Goal: Download file/media

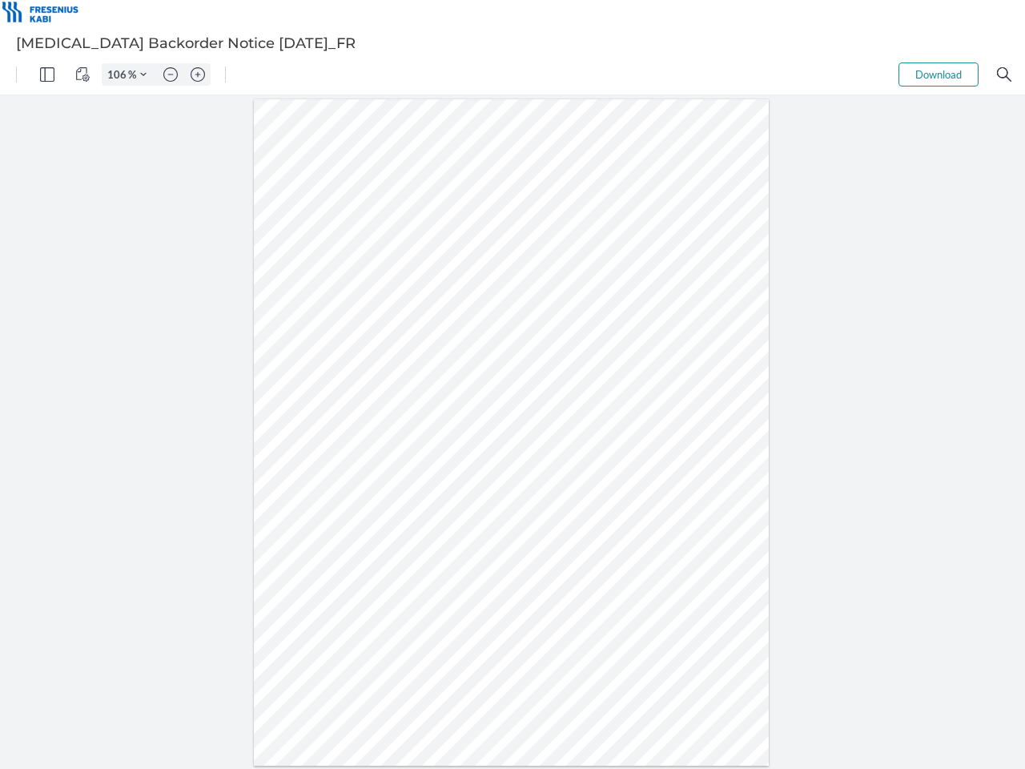
click at [47, 74] on img "Panel" at bounding box center [47, 74] width 14 height 14
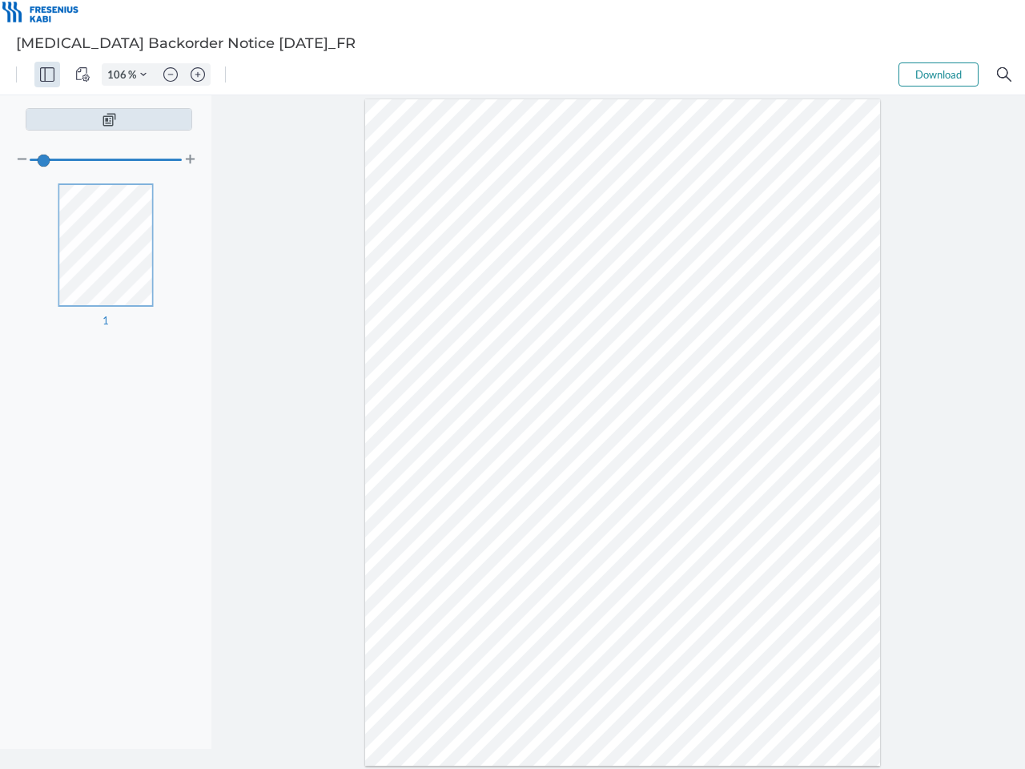
click at [82, 74] on img "View Controls" at bounding box center [82, 74] width 14 height 14
click at [119, 74] on input "106" at bounding box center [115, 74] width 26 height 14
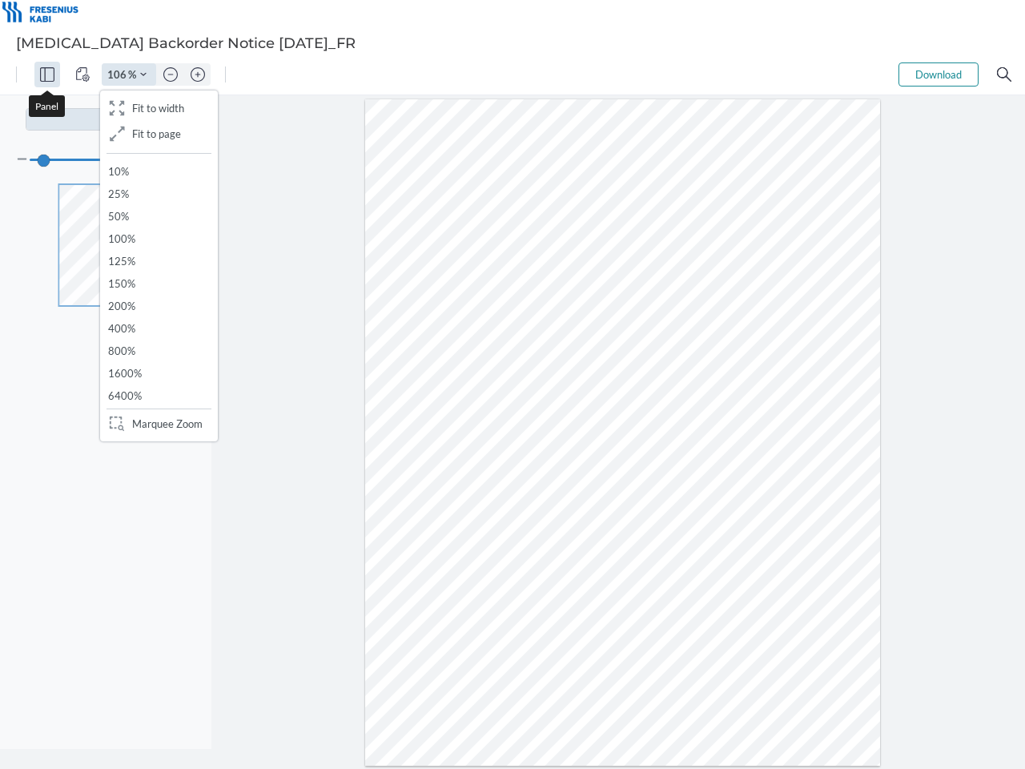
click at [143, 74] on img "Zoom Controls" at bounding box center [143, 74] width 6 height 6
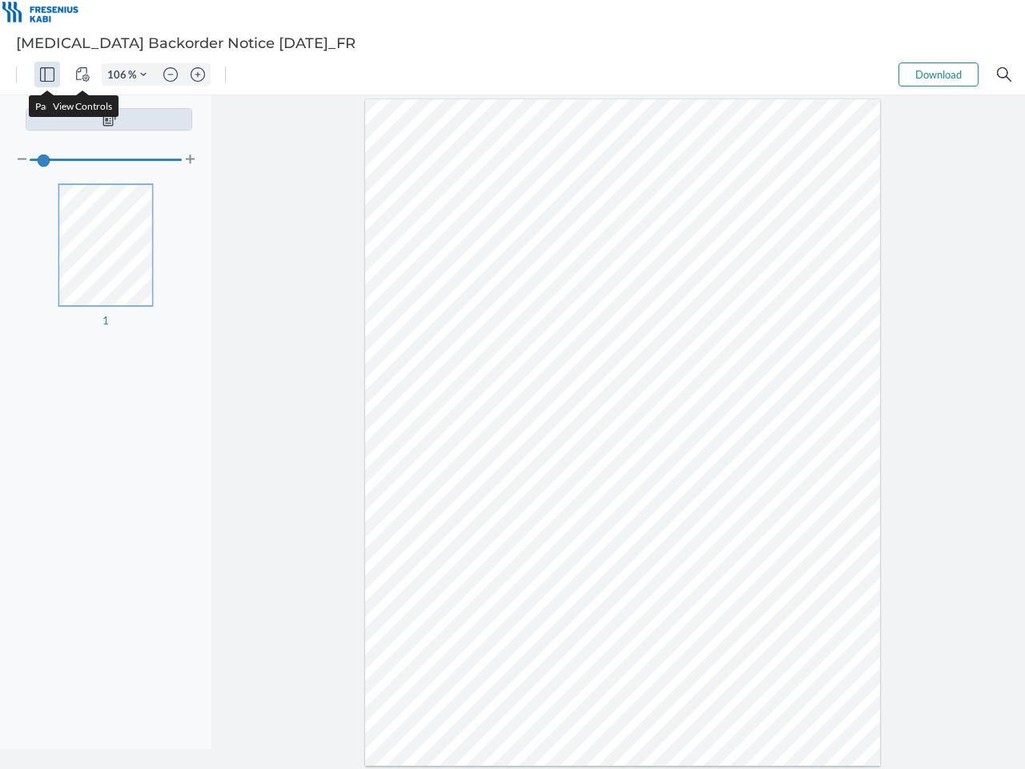
click at [171, 74] on img "Zoom out" at bounding box center [170, 74] width 14 height 14
click at [198, 74] on img "Zoom in" at bounding box center [198, 74] width 14 height 14
type input "106"
click at [938, 74] on button "Download" at bounding box center [938, 74] width 80 height 24
click at [1004, 74] on img "Search" at bounding box center [1004, 74] width 14 height 14
